Goal: Communication & Community: Answer question/provide support

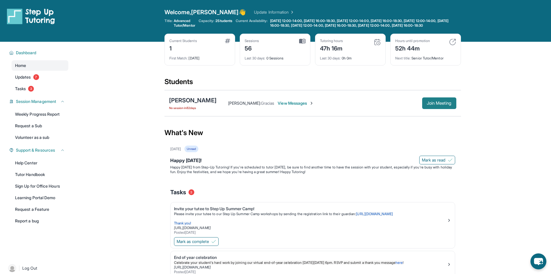
click at [440, 105] on span "Join Meeting" at bounding box center [439, 102] width 25 height 3
drag, startPoint x: 435, startPoint y: 106, endPoint x: 382, endPoint y: 115, distance: 54.2
click at [382, 115] on div "[PERSON_NAME] No session [DATE] [PERSON_NAME] : Gracias View Messages Join Meet…" at bounding box center [313, 103] width 297 height 26
click at [438, 105] on span "Join Meeting" at bounding box center [439, 102] width 25 height 3
click at [301, 106] on span "View Messages" at bounding box center [296, 103] width 36 height 6
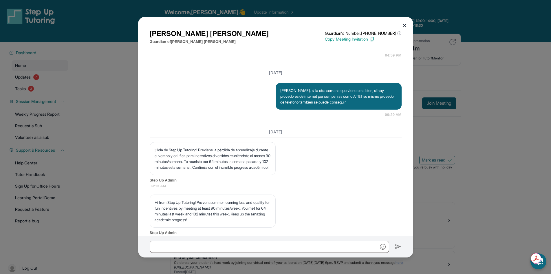
scroll to position [16018, 0]
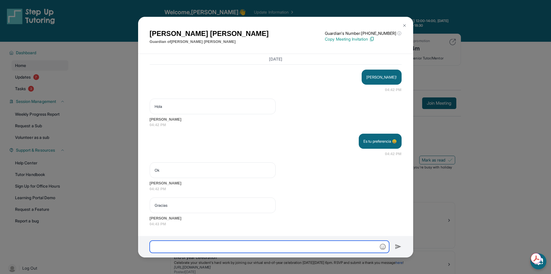
click at [260, 244] on input "text" at bounding box center [270, 247] width 240 height 12
paste input "**********"
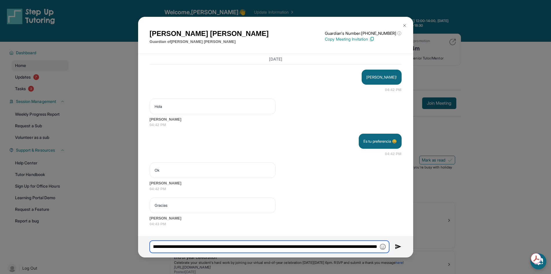
type input "**********"
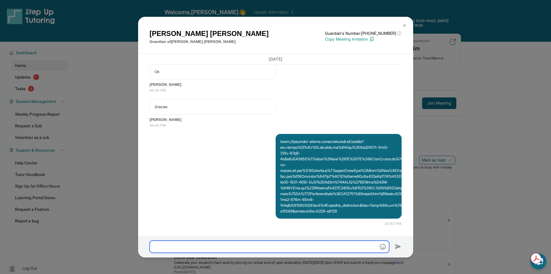
scroll to position [16127, 0]
click at [308, 176] on p at bounding box center [339, 176] width 117 height 75
click at [296, 166] on p at bounding box center [339, 176] width 117 height 75
click at [297, 177] on p at bounding box center [339, 176] width 117 height 75
click at [269, 252] on input "text" at bounding box center [270, 247] width 240 height 12
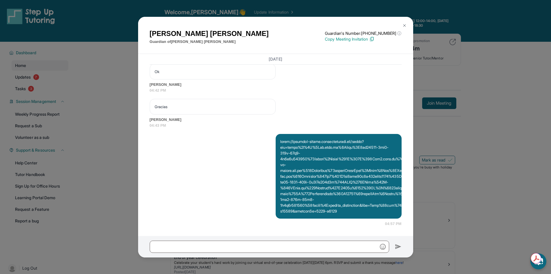
drag, startPoint x: 258, startPoint y: 248, endPoint x: 235, endPoint y: 188, distance: 64.2
click at [235, 188] on div "04:57 PM" at bounding box center [276, 180] width 252 height 93
click at [341, 38] on p "Copy Meeting Invitation" at bounding box center [363, 39] width 77 height 6
click at [218, 245] on input "text" at bounding box center [270, 247] width 240 height 12
paste input "**********"
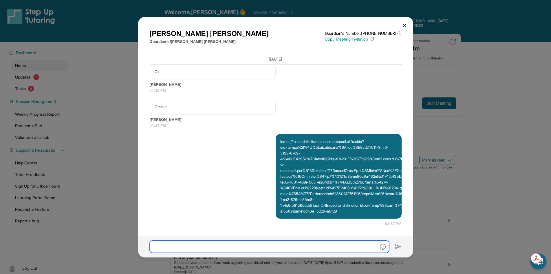
type input "**********"
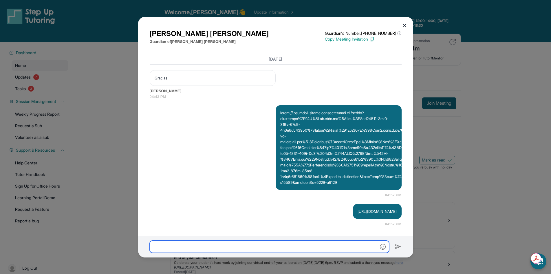
scroll to position [16156, 0]
drag, startPoint x: 352, startPoint y: 151, endPoint x: 336, endPoint y: 136, distance: 22.1
click at [336, 136] on p at bounding box center [339, 147] width 117 height 75
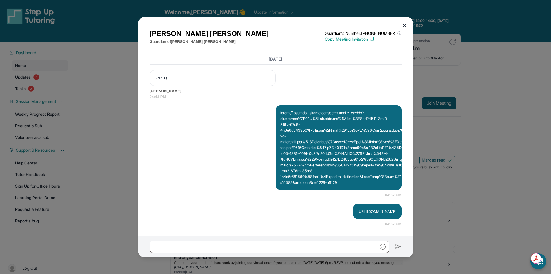
click at [406, 28] on button at bounding box center [405, 26] width 12 height 12
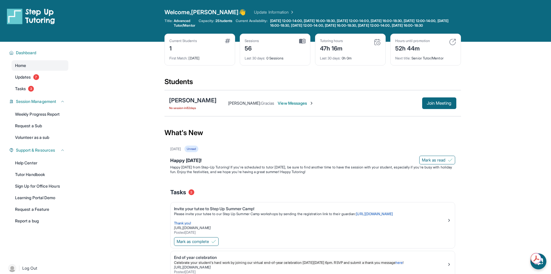
drag, startPoint x: 432, startPoint y: 107, endPoint x: 366, endPoint y: 123, distance: 67.6
click at [366, 120] on section "Students [PERSON_NAME] No session [DATE] [PERSON_NAME] : Gracias View Messages …" at bounding box center [313, 98] width 297 height 43
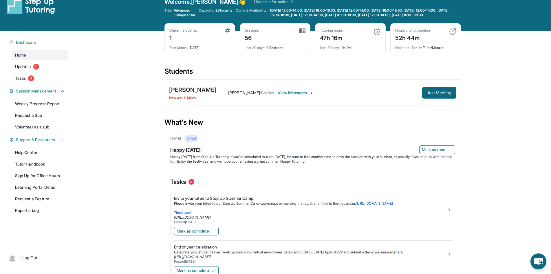
scroll to position [0, 0]
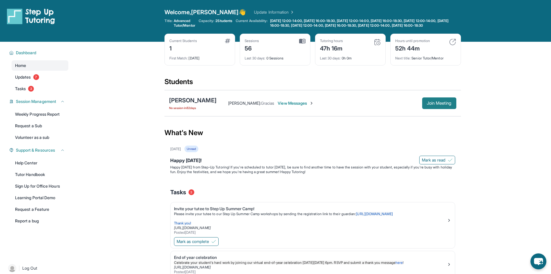
click at [428, 105] on span "Join Meeting" at bounding box center [439, 102] width 25 height 3
click at [297, 106] on span "View Messages" at bounding box center [296, 103] width 36 height 6
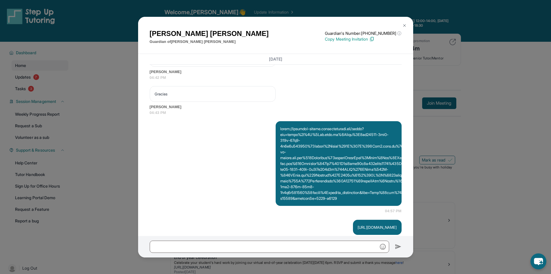
scroll to position [16220, 0]
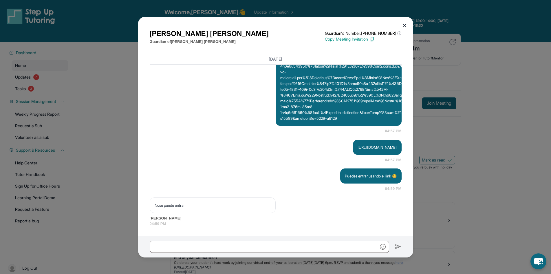
click at [358, 39] on p "Copy Meeting Invitation" at bounding box center [363, 39] width 77 height 6
click at [231, 246] on input "text" at bounding box center [270, 247] width 240 height 12
paste input "**********"
type input "**********"
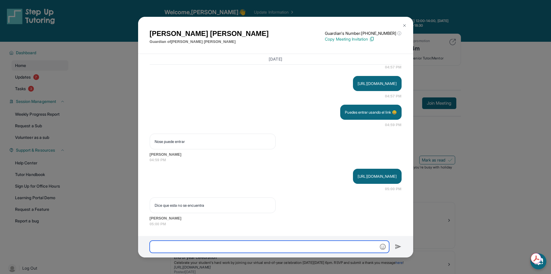
scroll to position [16284, 0]
click at [308, 253] on div at bounding box center [275, 246] width 275 height 21
click at [298, 246] on input "text" at bounding box center [270, 247] width 240 height 12
drag, startPoint x: 287, startPoint y: 172, endPoint x: 393, endPoint y: 173, distance: 105.5
click at [393, 173] on div "[URL][DOMAIN_NAME]" at bounding box center [377, 176] width 48 height 15
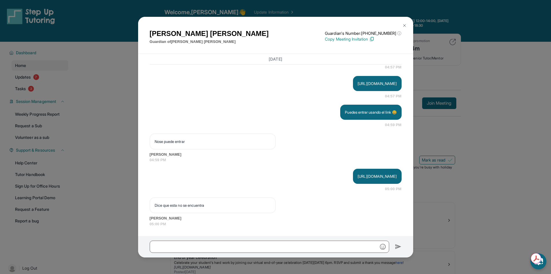
copy p "[URL][DOMAIN_NAME]"
click at [225, 248] on input "text" at bounding box center [270, 247] width 240 height 12
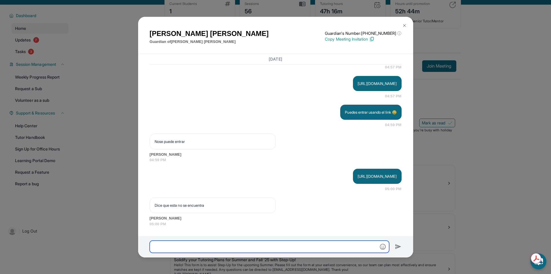
scroll to position [85, 0]
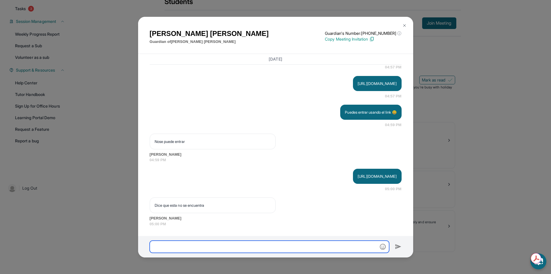
click at [254, 248] on input "text" at bounding box center [270, 247] width 240 height 12
type input "*"
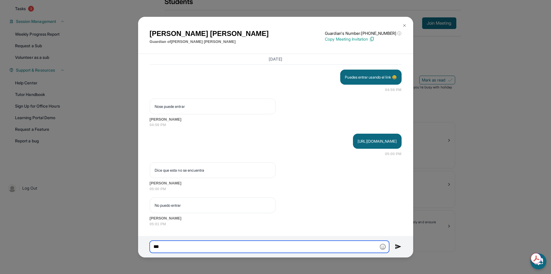
scroll to position [16319, 0]
type input "*******"
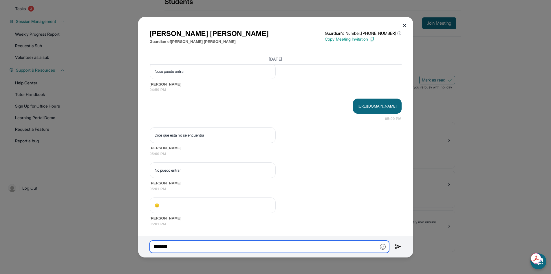
scroll to position [16354, 0]
click at [276, 244] on input "*******" at bounding box center [270, 247] width 240 height 12
type input "*"
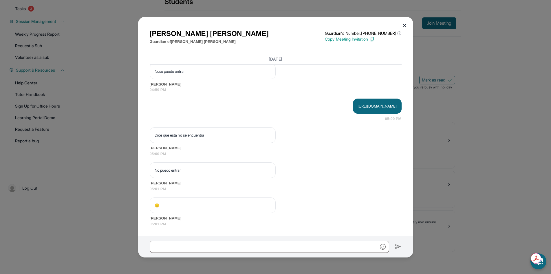
drag, startPoint x: 287, startPoint y: 101, endPoint x: 395, endPoint y: 101, distance: 107.2
click at [395, 101] on div "[URL][DOMAIN_NAME]" at bounding box center [377, 106] width 48 height 15
copy p "[URL][DOMAIN_NAME]"
click at [204, 246] on input "text" at bounding box center [270, 247] width 240 height 12
type input "*"
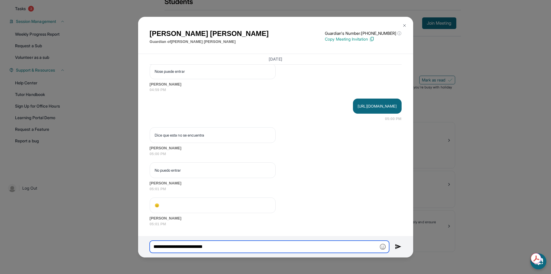
paste input "**********"
type input "**********"
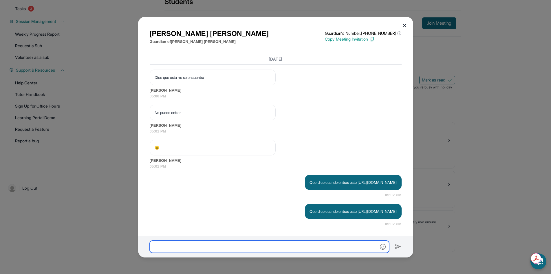
scroll to position [16423, 0]
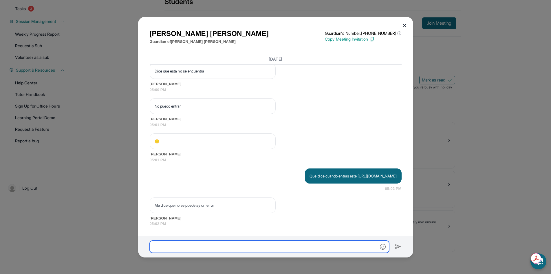
click at [256, 247] on input "text" at bounding box center [270, 247] width 240 height 12
paste input "**********"
type input "**********"
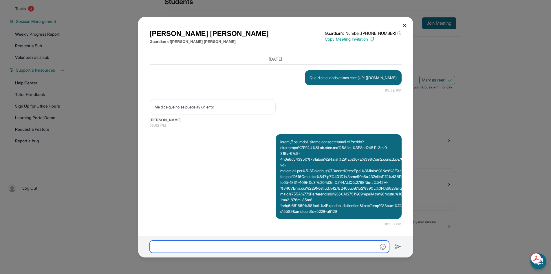
scroll to position [56, 0]
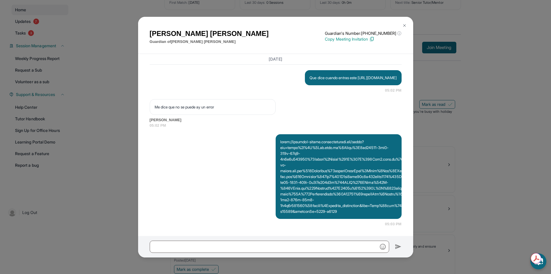
click at [86, 116] on div "[PERSON_NAME] Guardian of [PERSON_NAME] Guardian's Number: [PHONE_NUMBER] ⓘ Thi…" at bounding box center [275, 137] width 551 height 274
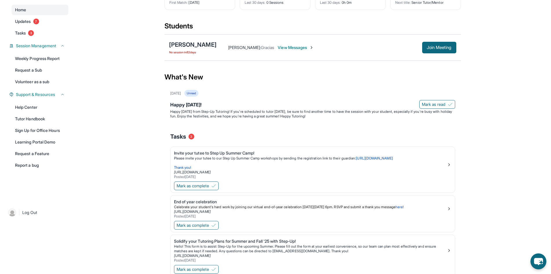
scroll to position [0, 0]
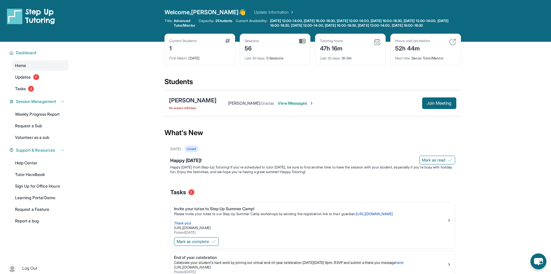
click at [279, 52] on div "Sessions 56" at bounding box center [275, 46] width 61 height 14
click at [199, 49] on div "Current Students 1" at bounding box center [200, 46] width 61 height 14
click at [286, 49] on div "Sessions 56" at bounding box center [275, 46] width 61 height 14
click at [428, 65] on div "Hours until promotion 52h 44m Next title : Senior Tutor/Mentor" at bounding box center [426, 50] width 71 height 32
click at [294, 106] on span "View Messages" at bounding box center [296, 103] width 36 height 6
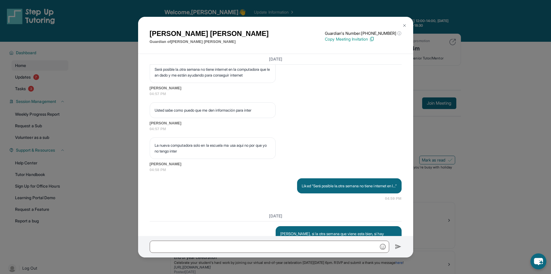
scroll to position [16528, 0]
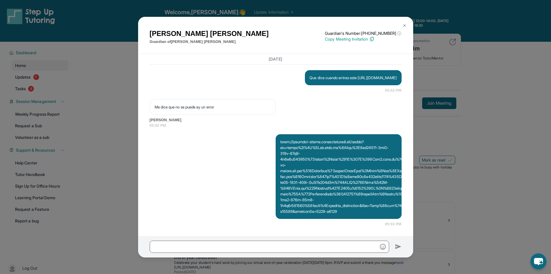
click at [406, 28] on button at bounding box center [405, 26] width 12 height 12
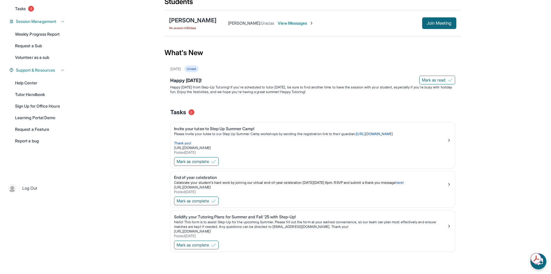
scroll to position [0, 0]
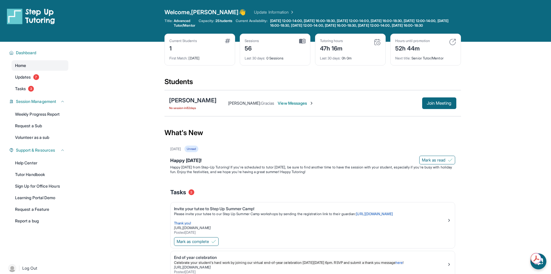
click at [34, 70] on link "Home" at bounding box center [40, 65] width 57 height 10
click at [290, 105] on div "[PERSON_NAME] : Gracias View Messages Join Meeting" at bounding box center [337, 103] width 240 height 12
click at [292, 106] on span "View Messages" at bounding box center [296, 103] width 36 height 6
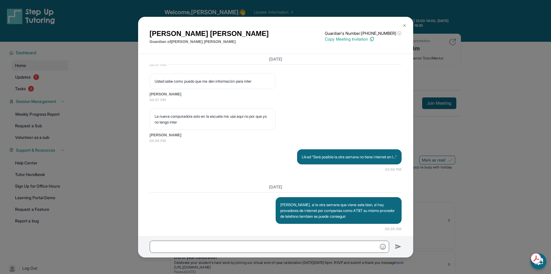
scroll to position [16563, 0]
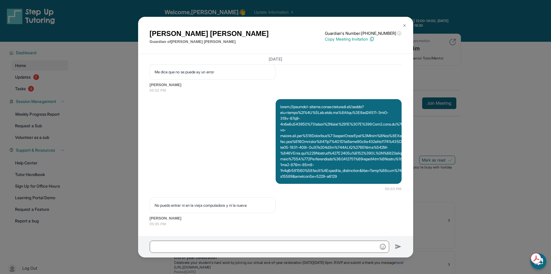
click at [404, 23] on img at bounding box center [405, 25] width 5 height 5
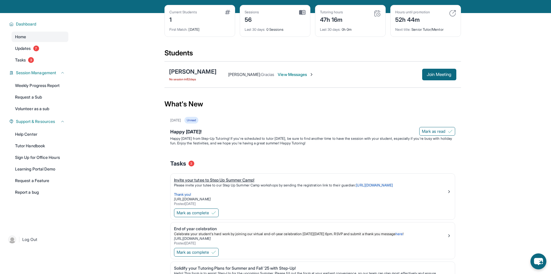
scroll to position [0, 0]
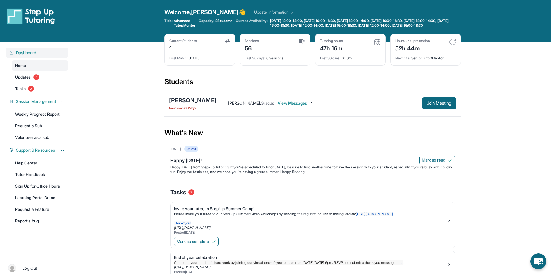
click at [25, 56] on span "Dashboard" at bounding box center [26, 53] width 21 height 6
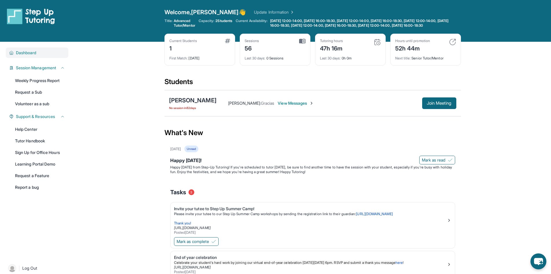
click at [25, 55] on span "Dashboard" at bounding box center [26, 53] width 21 height 6
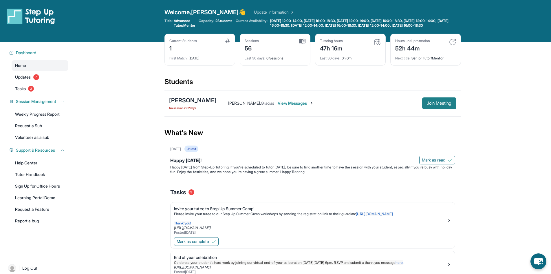
click at [436, 105] on span "Join Meeting" at bounding box center [439, 102] width 25 height 3
click at [193, 104] on div "[PERSON_NAME]" at bounding box center [193, 100] width 48 height 8
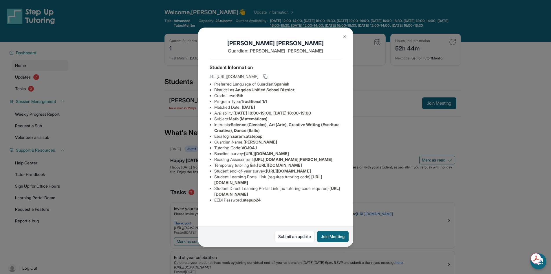
scroll to position [57, 0]
drag, startPoint x: 315, startPoint y: 194, endPoint x: 258, endPoint y: 193, distance: 57.1
click at [258, 185] on li "Student Learning Portal Link (requires tutoring code) : [URL][DOMAIN_NAME]" at bounding box center [278, 180] width 128 height 12
drag, startPoint x: 336, startPoint y: 205, endPoint x: 213, endPoint y: 207, distance: 122.9
click at [213, 203] on ul "Preferred Language of Guardian: Spanish District: [GEOGRAPHIC_DATA] Unified Sch…" at bounding box center [276, 142] width 132 height 122
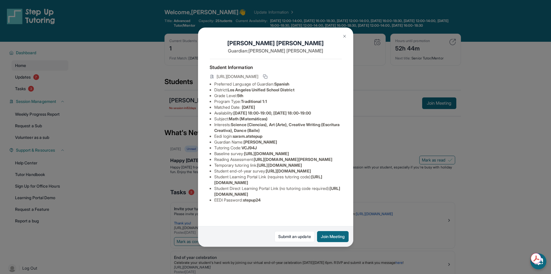
copy span "[URL][DOMAIN_NAME]"
click at [276, 168] on span "[URL][DOMAIN_NAME]" at bounding box center [288, 170] width 45 height 5
click at [315, 185] on li "Student Learning Portal Link (requires tutoring code) : [URL][DOMAIN_NAME]" at bounding box center [278, 180] width 128 height 12
click at [302, 203] on li "EEDI Password : stepup24" at bounding box center [278, 200] width 128 height 6
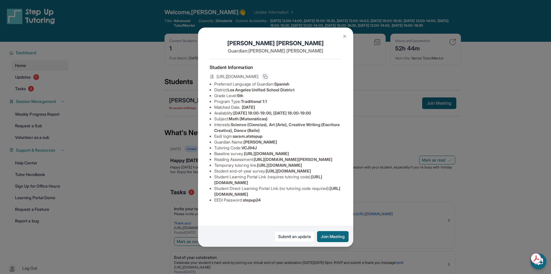
click at [268, 79] on icon at bounding box center [265, 76] width 5 height 5
click at [269, 156] on span "[URL][DOMAIN_NAME]" at bounding box center [266, 153] width 45 height 5
drag, startPoint x: 315, startPoint y: 194, endPoint x: 212, endPoint y: 194, distance: 102.9
click at [212, 194] on ul "Preferred Language of Guardian: Spanish District: [GEOGRAPHIC_DATA] Unified Sch…" at bounding box center [276, 142] width 132 height 122
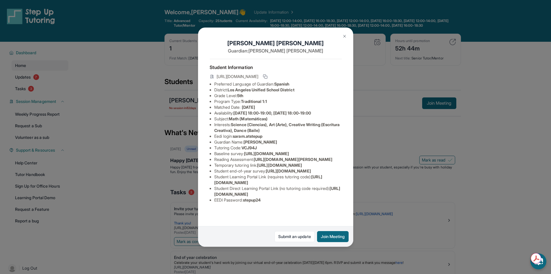
drag, startPoint x: 259, startPoint y: 206, endPoint x: 301, endPoint y: 206, distance: 42.0
click at [259, 196] on span "[URL][DOMAIN_NAME]" at bounding box center [277, 191] width 126 height 11
drag, startPoint x: 334, startPoint y: 205, endPoint x: 214, endPoint y: 205, distance: 120.3
click at [214, 197] on li "Student Direct Learning Portal Link (no tutoring code required) : [URL][DOMAIN_…" at bounding box center [278, 191] width 128 height 12
copy span "[URL][DOMAIN_NAME]"
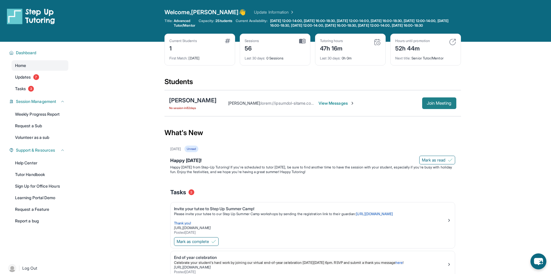
click at [444, 105] on span "Join Meeting" at bounding box center [439, 102] width 25 height 3
click at [337, 106] on span "View Messages" at bounding box center [337, 103] width 36 height 6
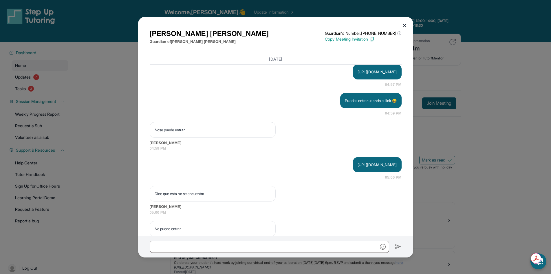
scroll to position [16598, 0]
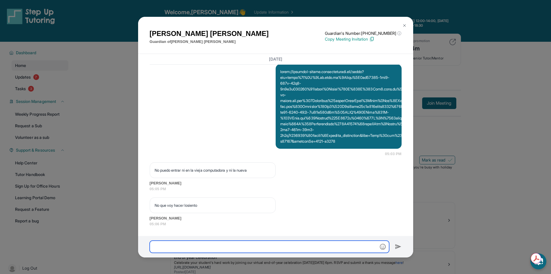
click at [284, 246] on input "text" at bounding box center [270, 247] width 240 height 12
paste input "**********"
type input "**********"
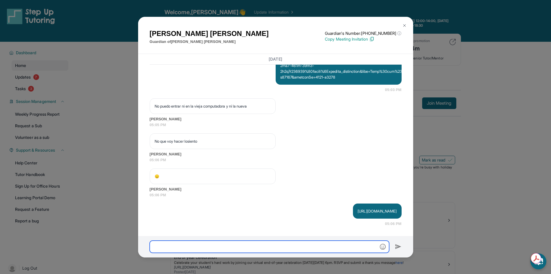
click at [284, 246] on input "text" at bounding box center [270, 247] width 240 height 12
type input "******"
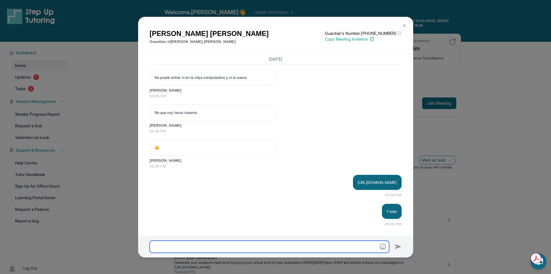
scroll to position [16691, 0]
click at [384, 249] on img "button" at bounding box center [383, 247] width 6 height 6
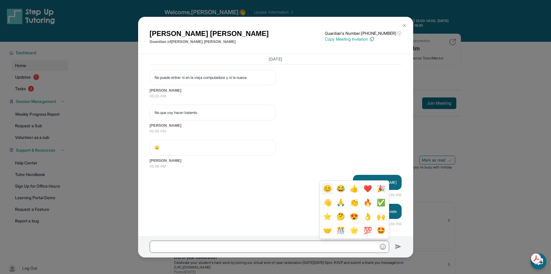
click at [325, 187] on button "😊" at bounding box center [327, 189] width 11 height 12
type input "**"
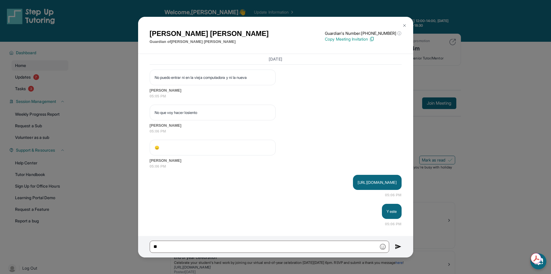
click at [397, 248] on img at bounding box center [398, 246] width 7 height 7
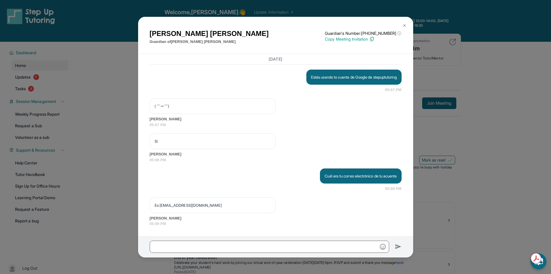
scroll to position [16918, 0]
drag, startPoint x: 223, startPoint y: 201, endPoint x: 160, endPoint y: 203, distance: 63.2
click at [160, 203] on p "Es smartine1083@mymail.lausd.net" at bounding box center [213, 205] width 116 height 6
copy p "smartine1083@mymail.lausd.net"
click at [199, 247] on input "text" at bounding box center [270, 247] width 240 height 12
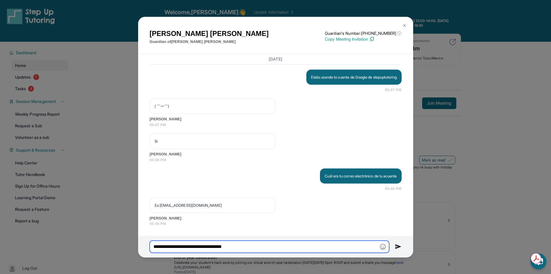
type input "**********"
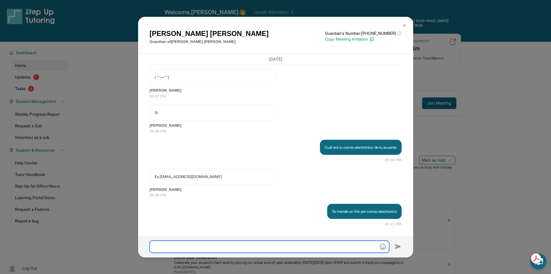
scroll to position [16946, 0]
type input "**********"
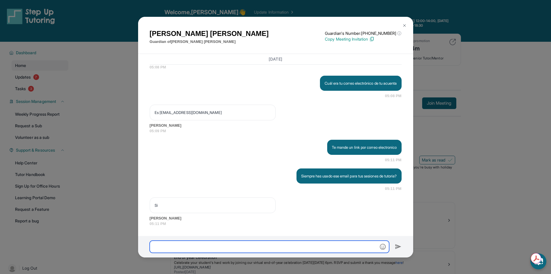
scroll to position [17011, 0]
click at [188, 242] on input "text" at bounding box center [270, 247] width 240 height 12
type input "****"
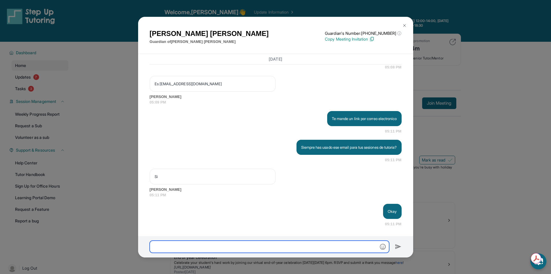
scroll to position [17039, 0]
click at [88, 135] on div "[PERSON_NAME] Guardian of [PERSON_NAME] Guardian's Number: [PHONE_NUMBER] ⓘ Thi…" at bounding box center [275, 137] width 551 height 274
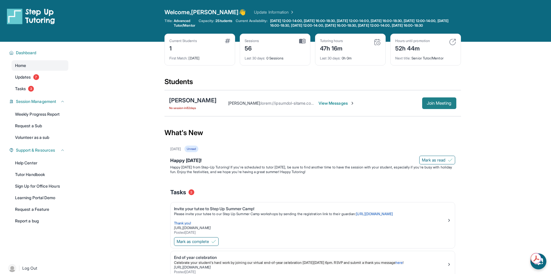
click at [449, 109] on button "Join Meeting" at bounding box center [440, 103] width 34 height 12
